Goal: Navigation & Orientation: Find specific page/section

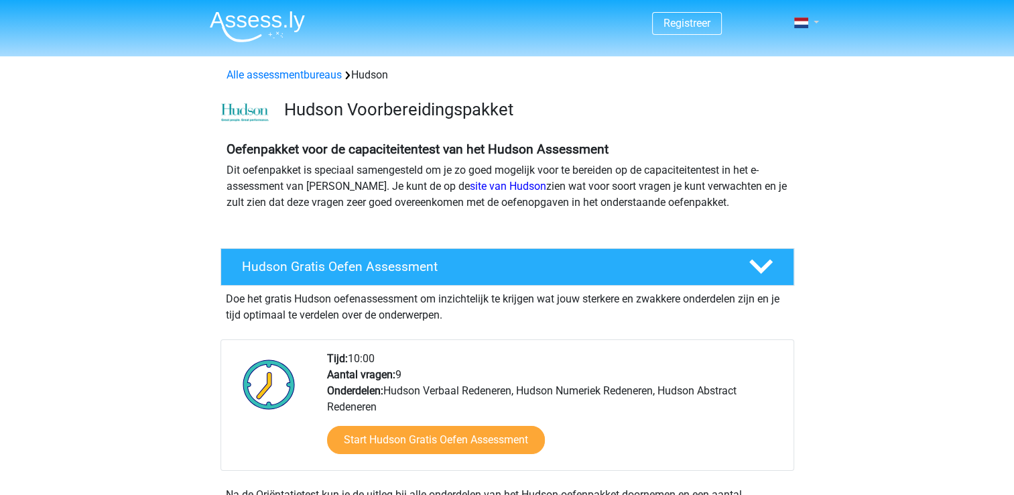
click at [814, 23] on link at bounding box center [802, 23] width 27 height 16
click at [811, 20] on link at bounding box center [802, 23] width 27 height 16
click at [779, 52] on link "Nederlands" at bounding box center [767, 53] width 92 height 21
